Goal: Check status: Check status

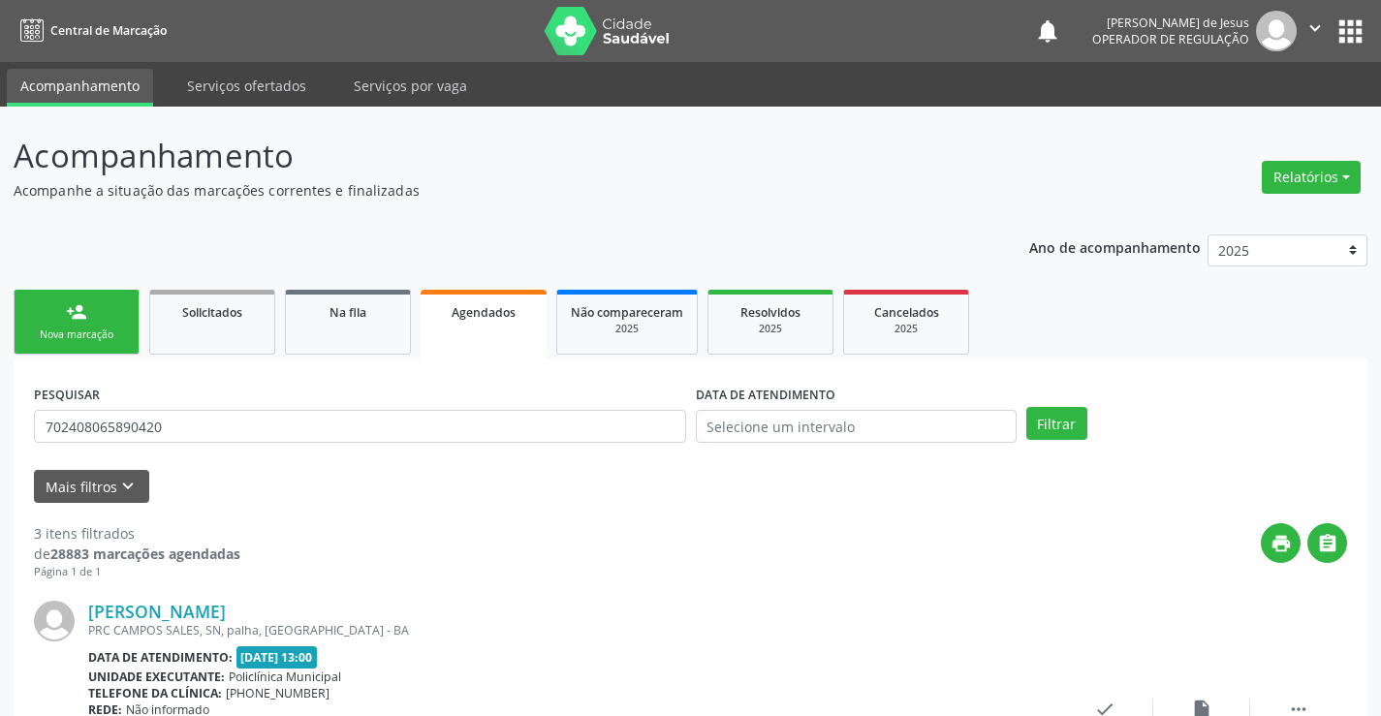
scroll to position [57, 0]
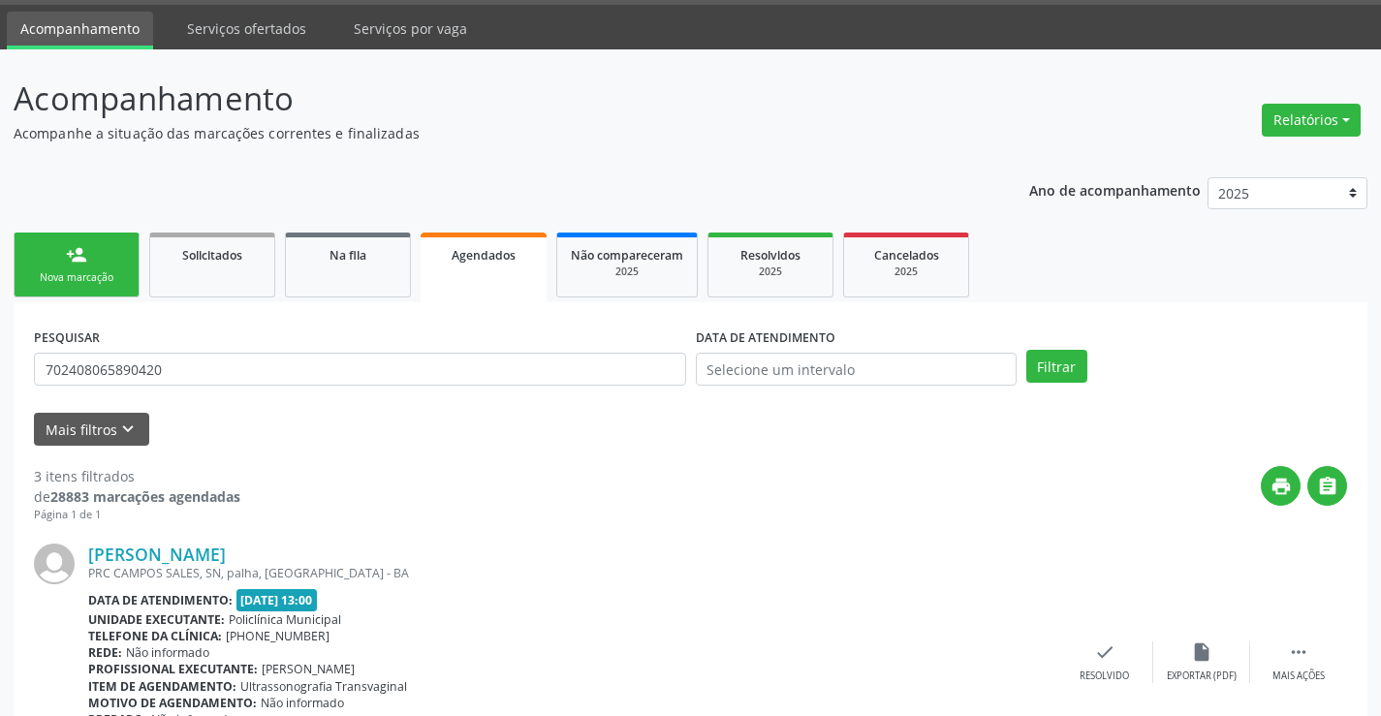
click at [474, 256] on span "Agendados" at bounding box center [484, 255] width 64 height 16
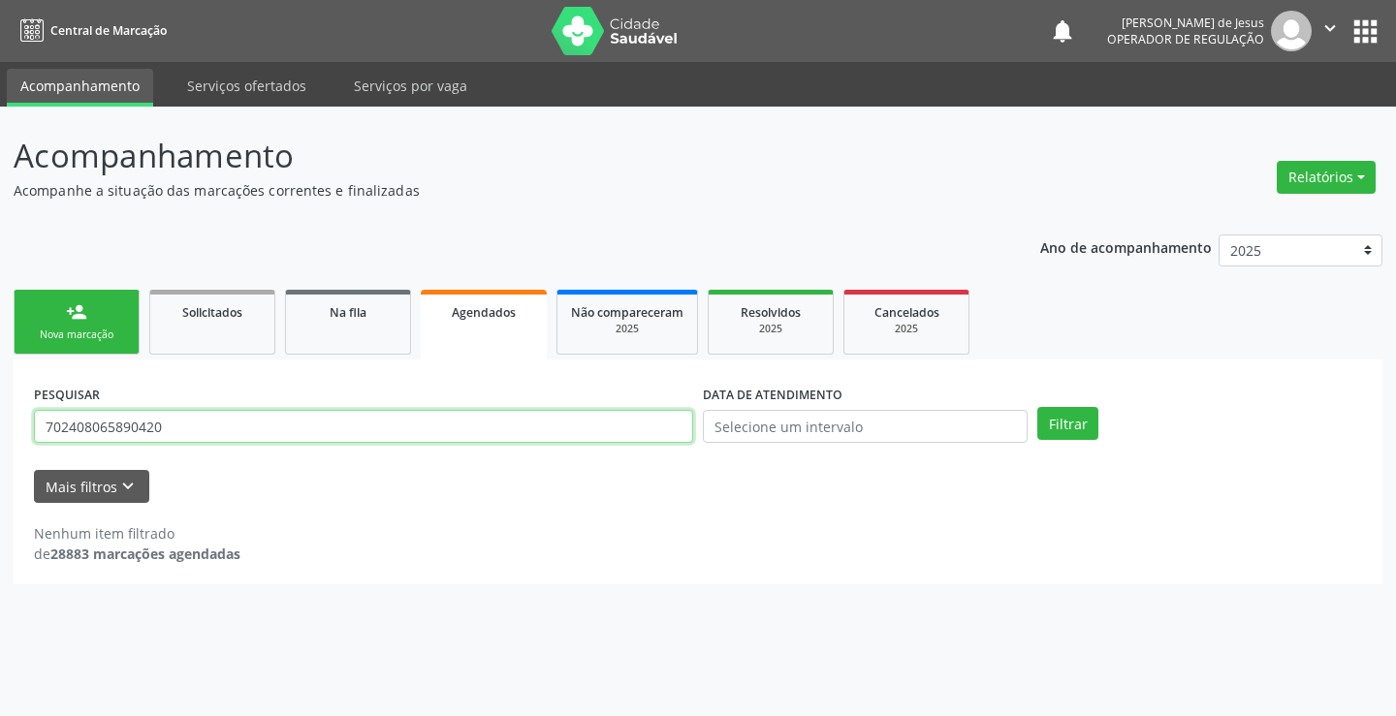
click at [455, 433] on input "702408065890420" at bounding box center [363, 426] width 659 height 33
type input "7"
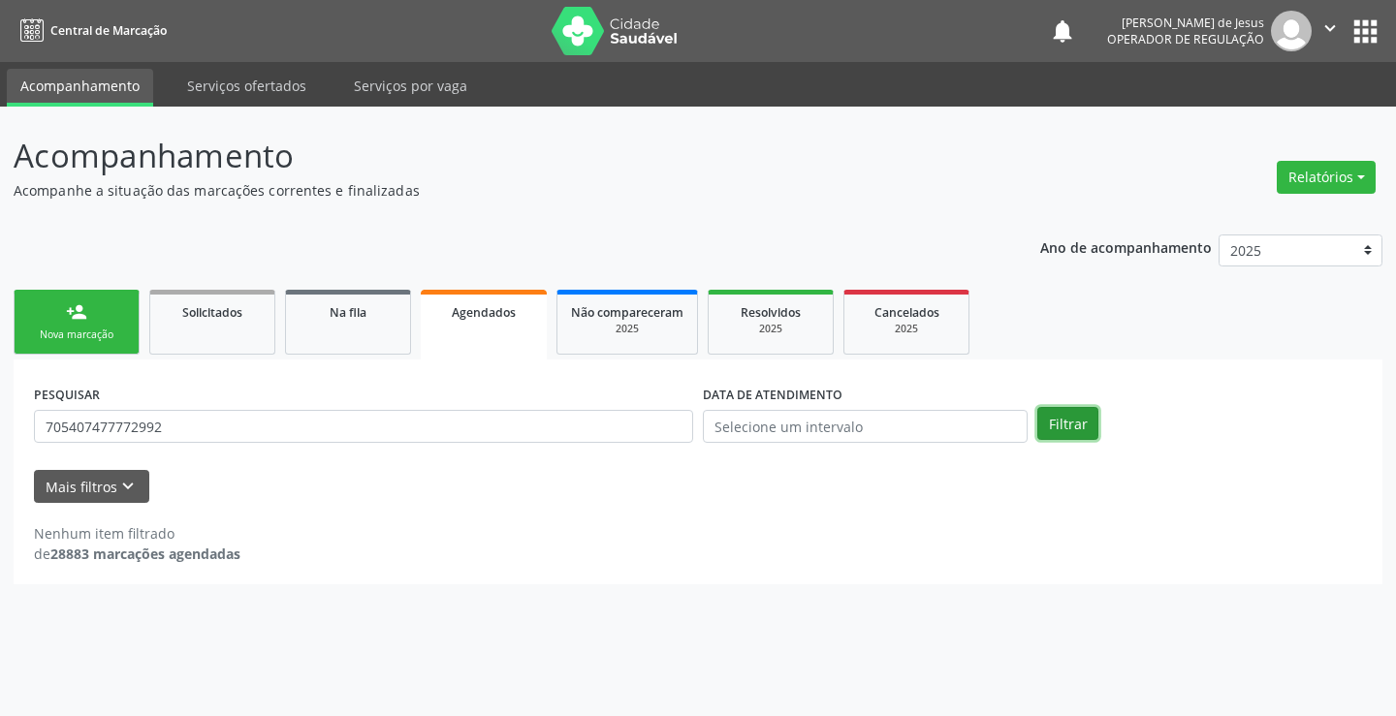
click at [1045, 425] on button "Filtrar" at bounding box center [1067, 423] width 61 height 33
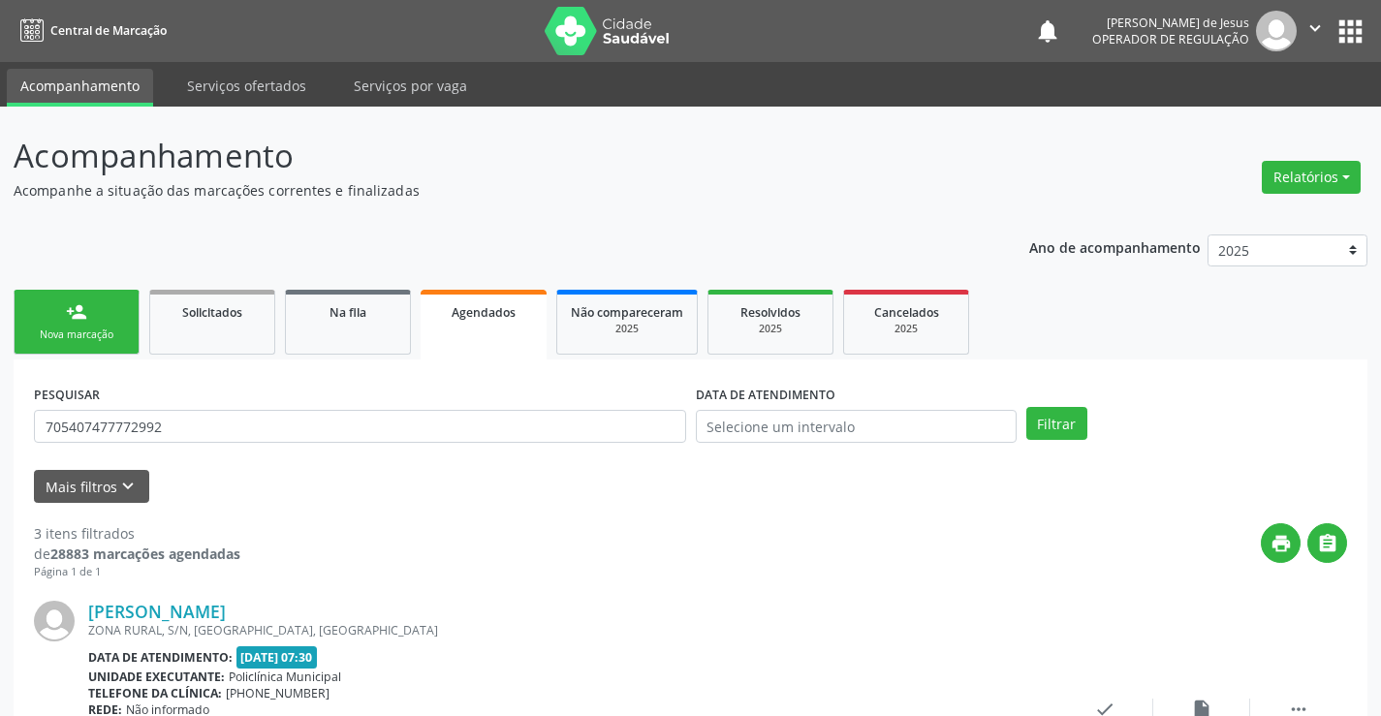
click at [469, 309] on span "Agendados" at bounding box center [484, 312] width 64 height 16
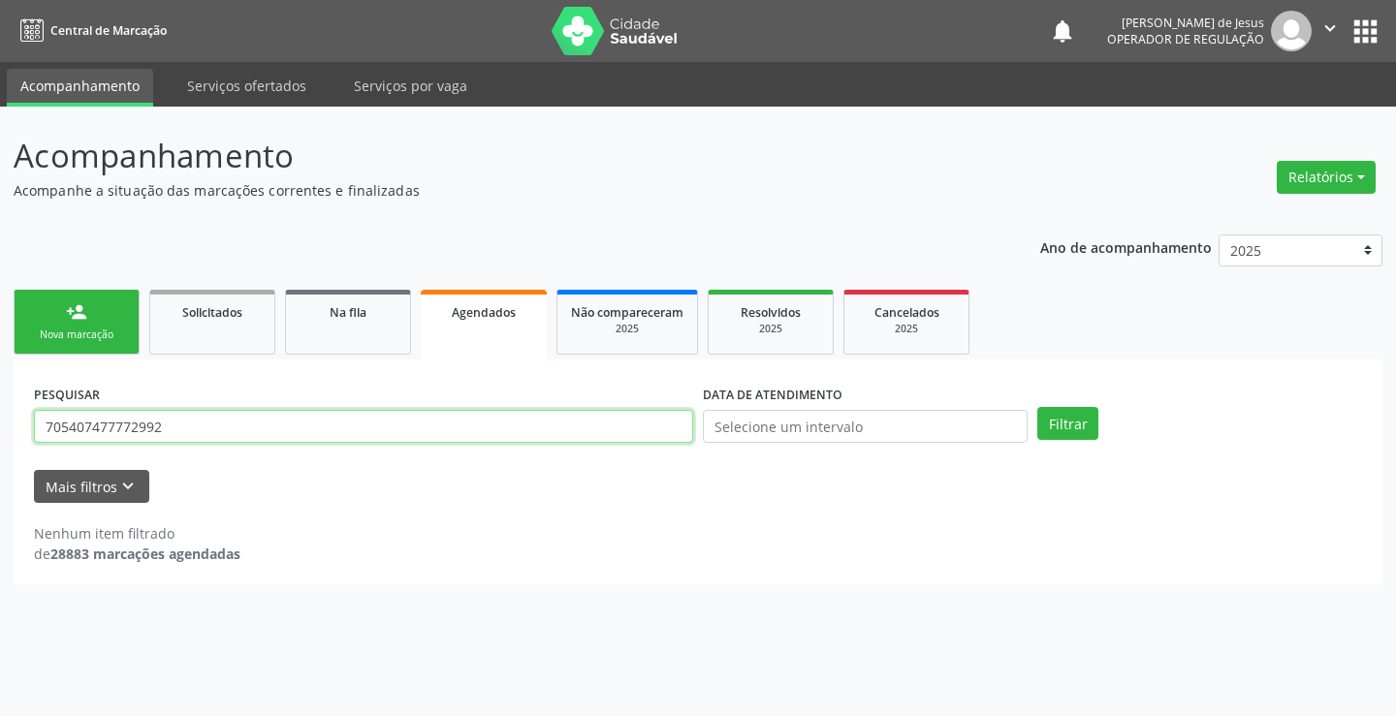
click at [363, 437] on input "705407477772992" at bounding box center [363, 426] width 659 height 33
type input "7"
type input "706203572391069"
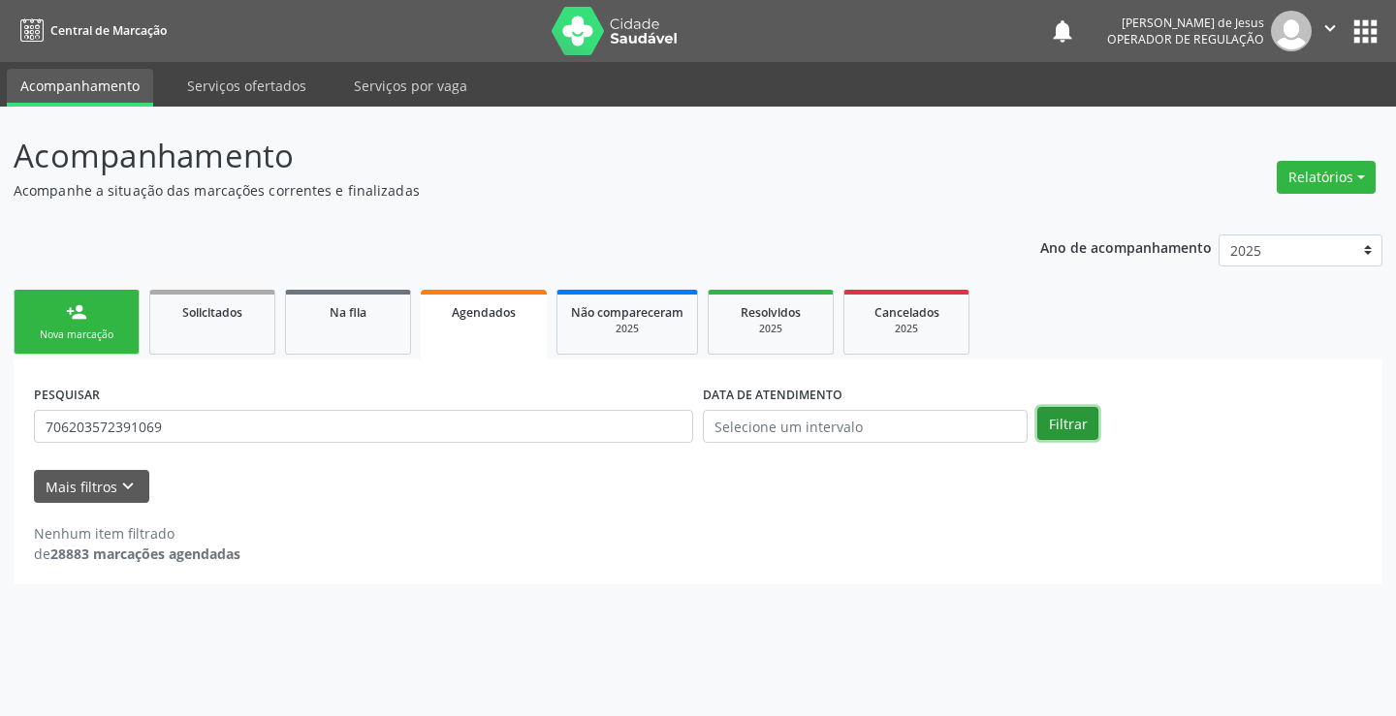
click at [1061, 418] on button "Filtrar" at bounding box center [1067, 423] width 61 height 33
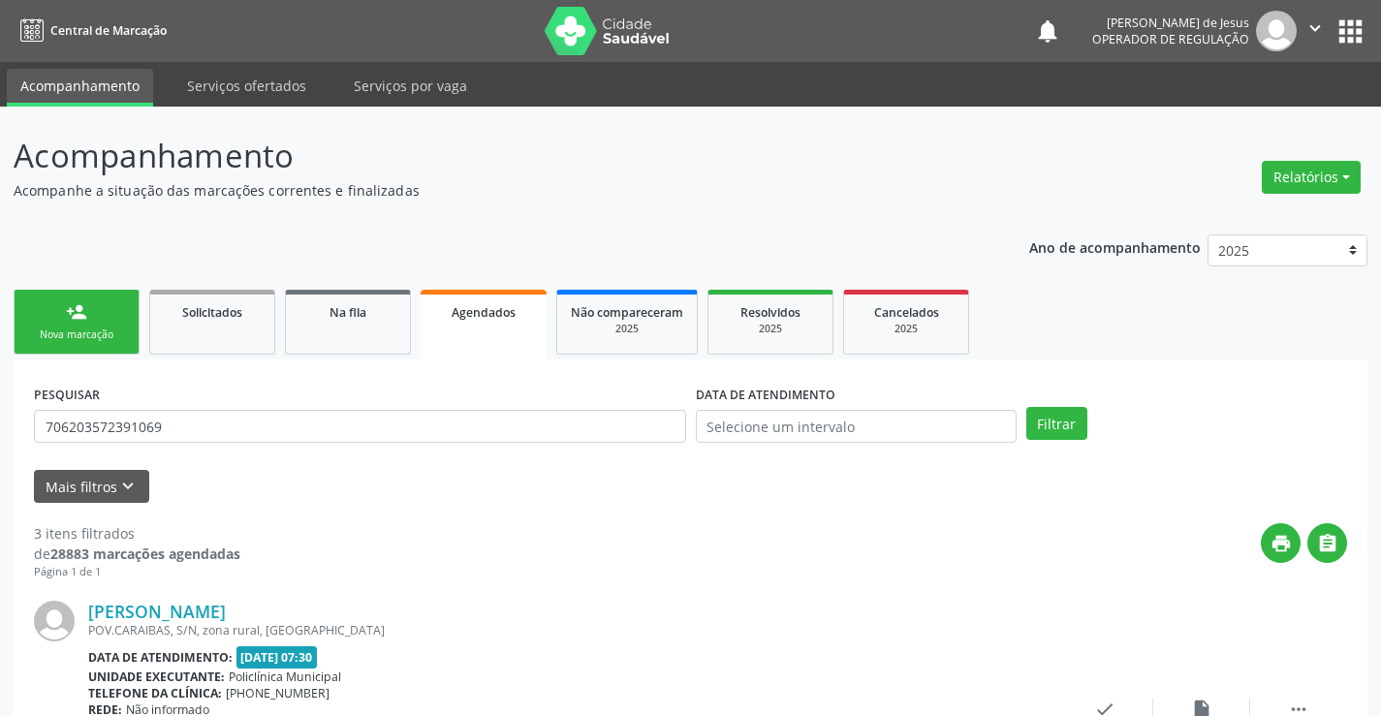
click at [1301, 31] on button "" at bounding box center [1315, 31] width 37 height 41
click at [1136, 155] on header "Acompanhamento Acompanhe a situação das marcações correntes e finalizadas Relat…" at bounding box center [691, 166] width 1354 height 69
click at [539, 432] on input "706203572391069" at bounding box center [360, 426] width 652 height 33
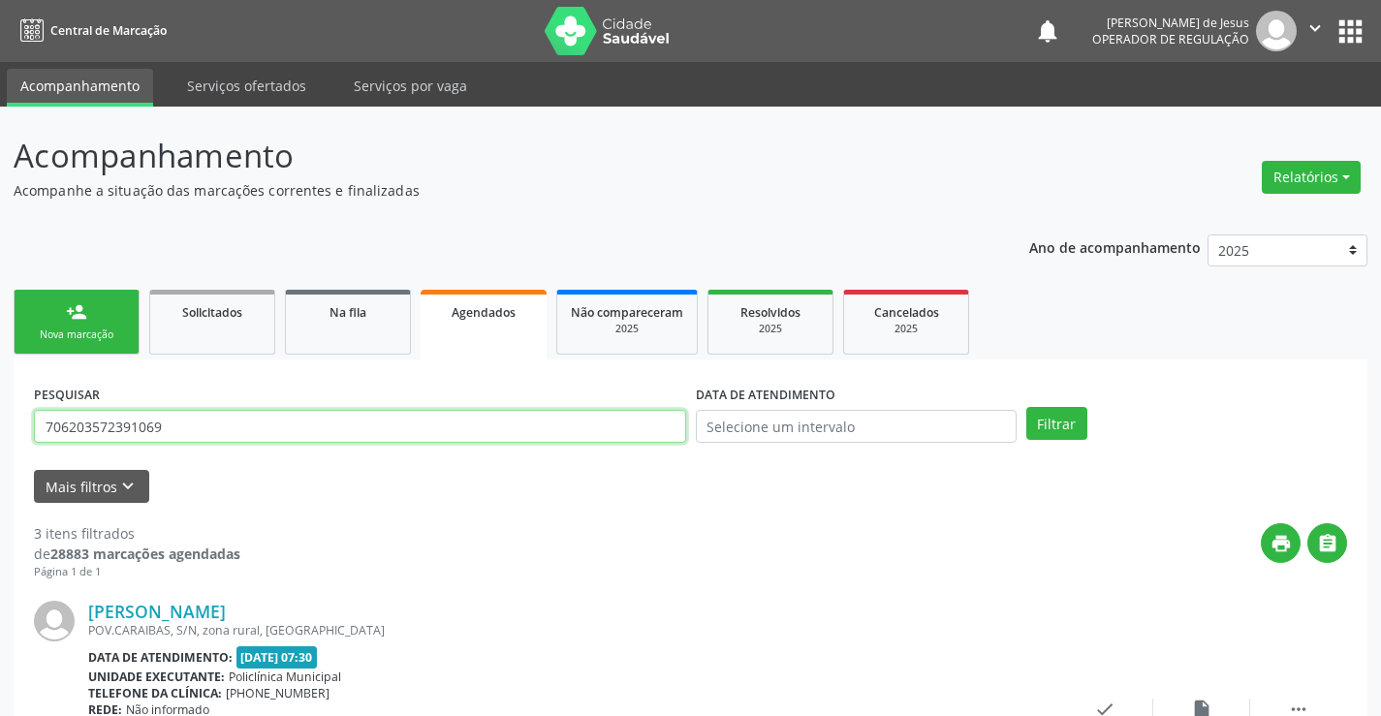
click at [539, 432] on input "706203572391069" at bounding box center [360, 426] width 652 height 33
type input "700507922593155"
click at [1027, 407] on button "Filtrar" at bounding box center [1057, 423] width 61 height 33
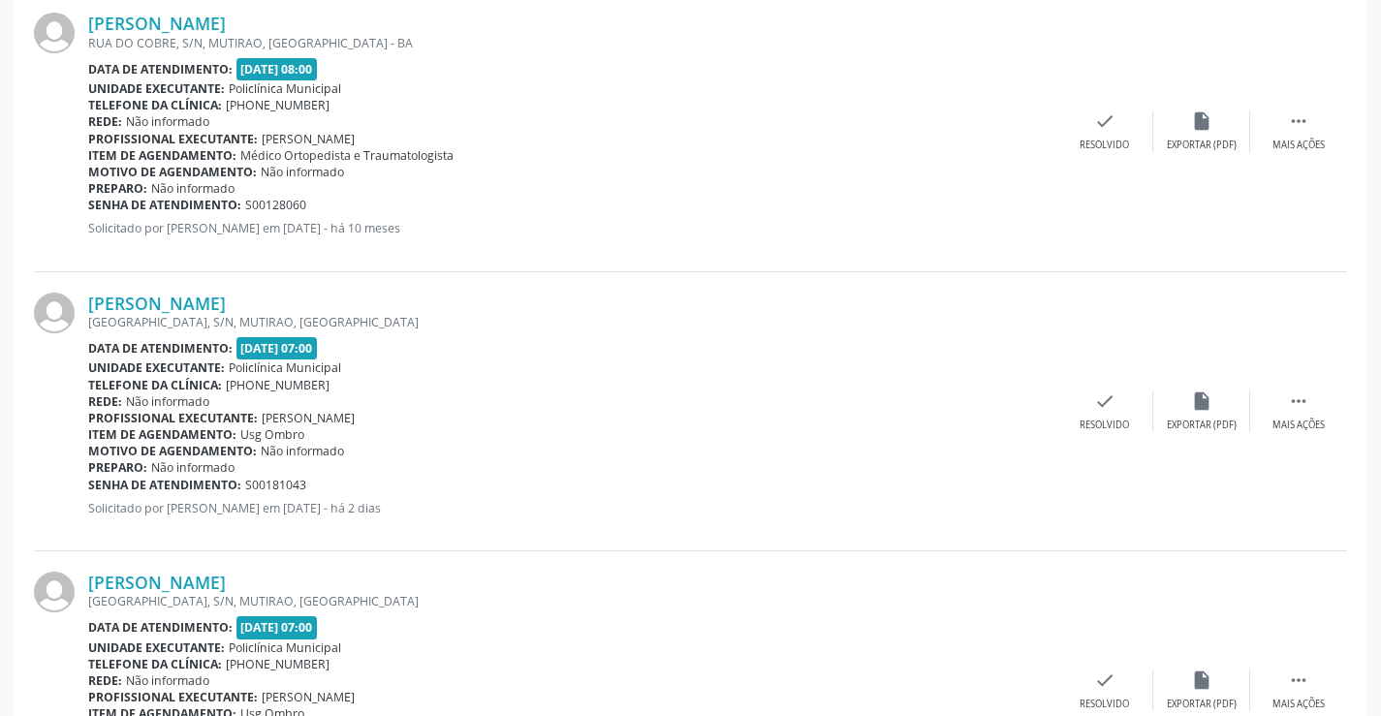
scroll to position [1015, 0]
